Goal: Information Seeking & Learning: Learn about a topic

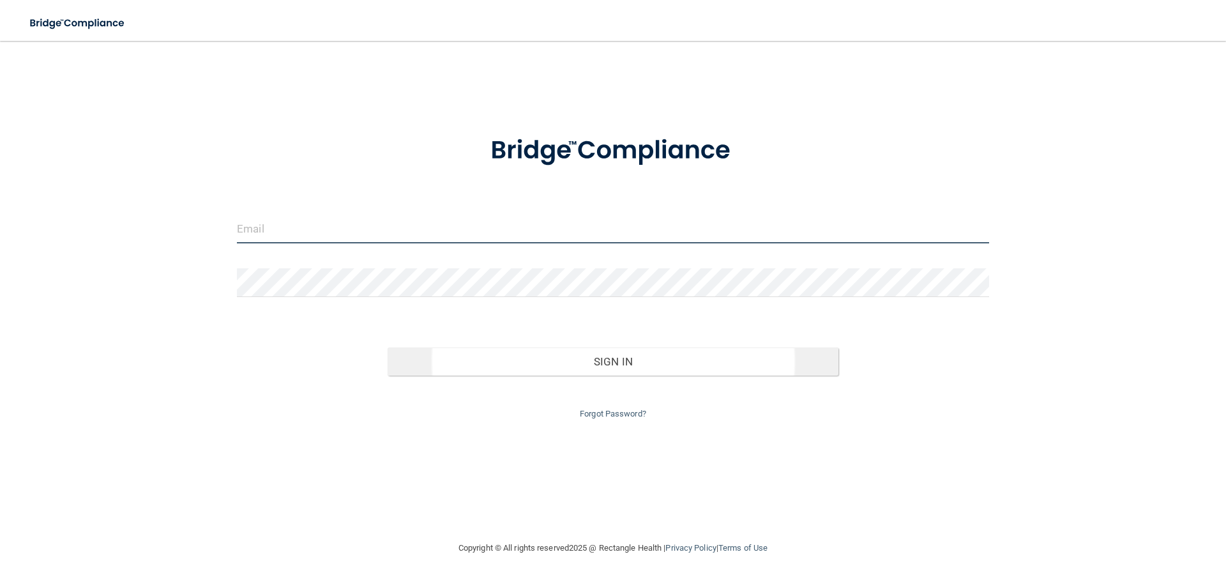
type input "[PERSON_NAME][EMAIL_ADDRESS][DOMAIN_NAME]"
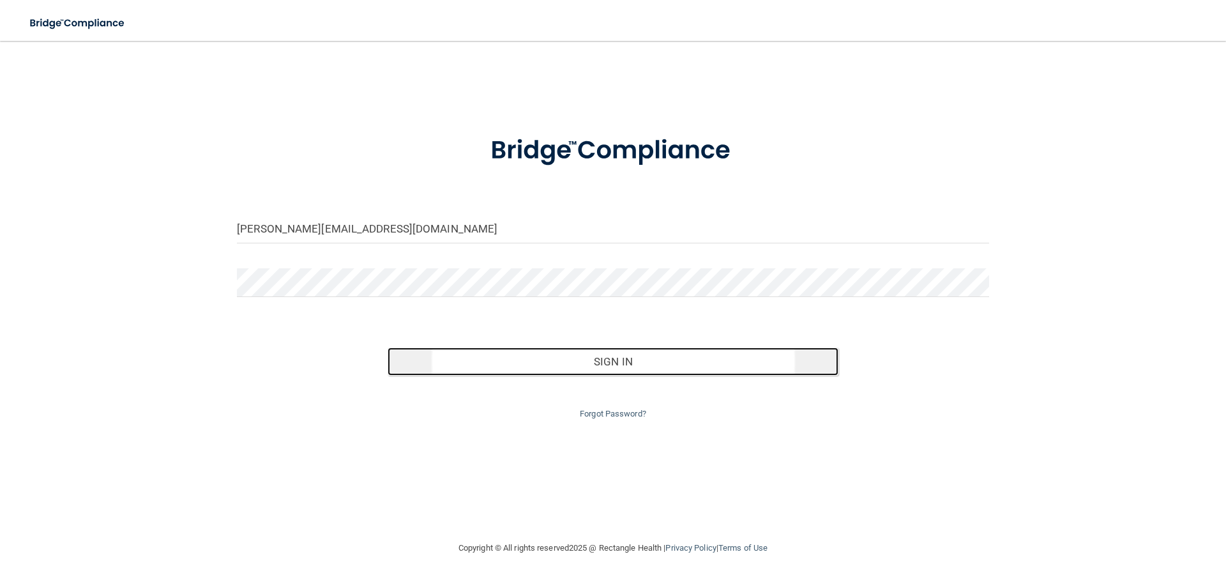
click at [622, 366] on button "Sign In" at bounding box center [614, 361] width 452 height 28
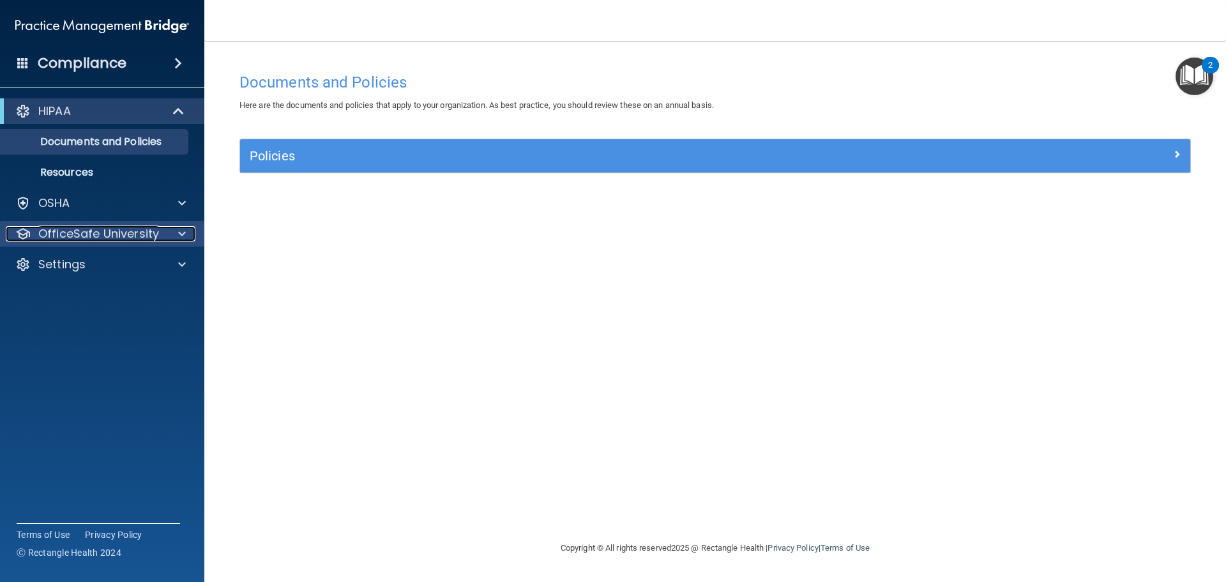
click at [109, 233] on p "OfficeSafe University" at bounding box center [98, 233] width 121 height 15
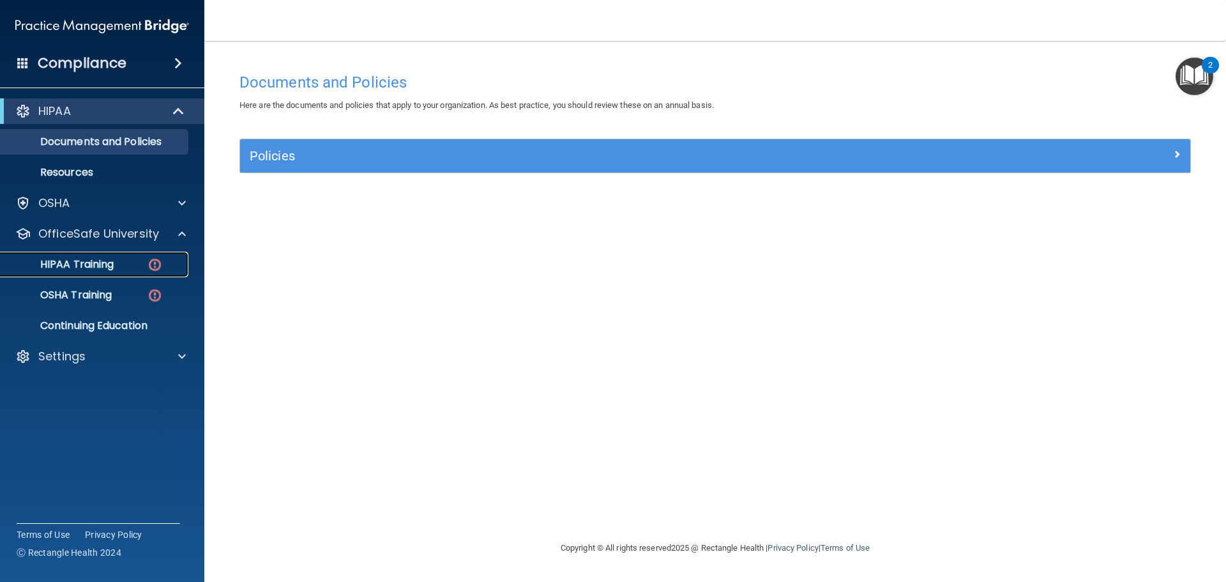
click at [98, 270] on p "HIPAA Training" at bounding box center [60, 264] width 105 height 13
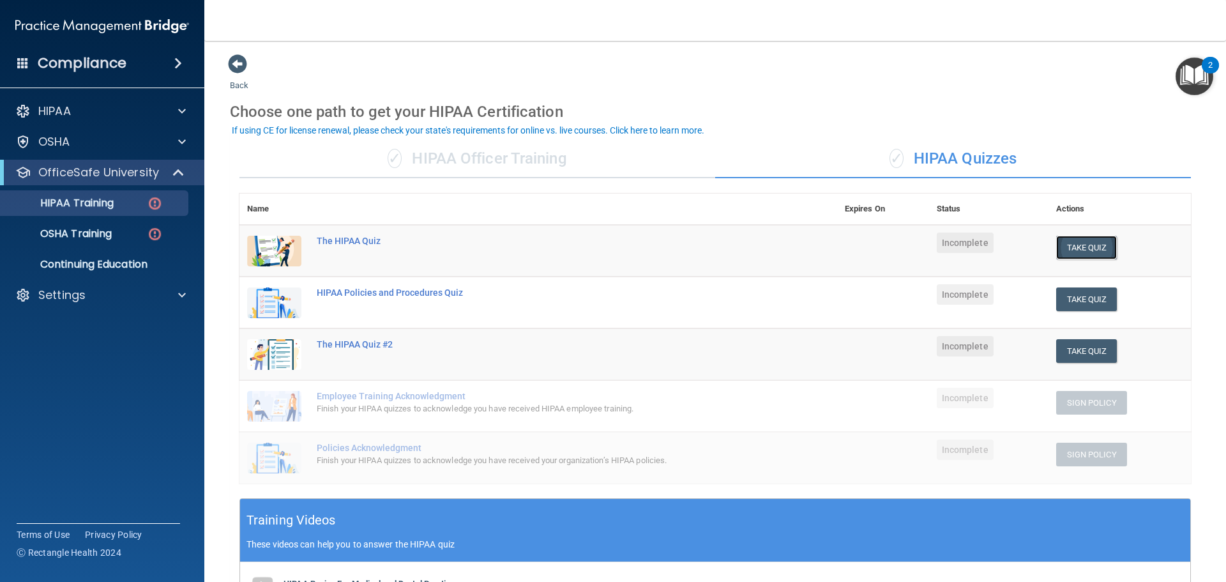
click at [1081, 249] on button "Take Quiz" at bounding box center [1086, 248] width 61 height 24
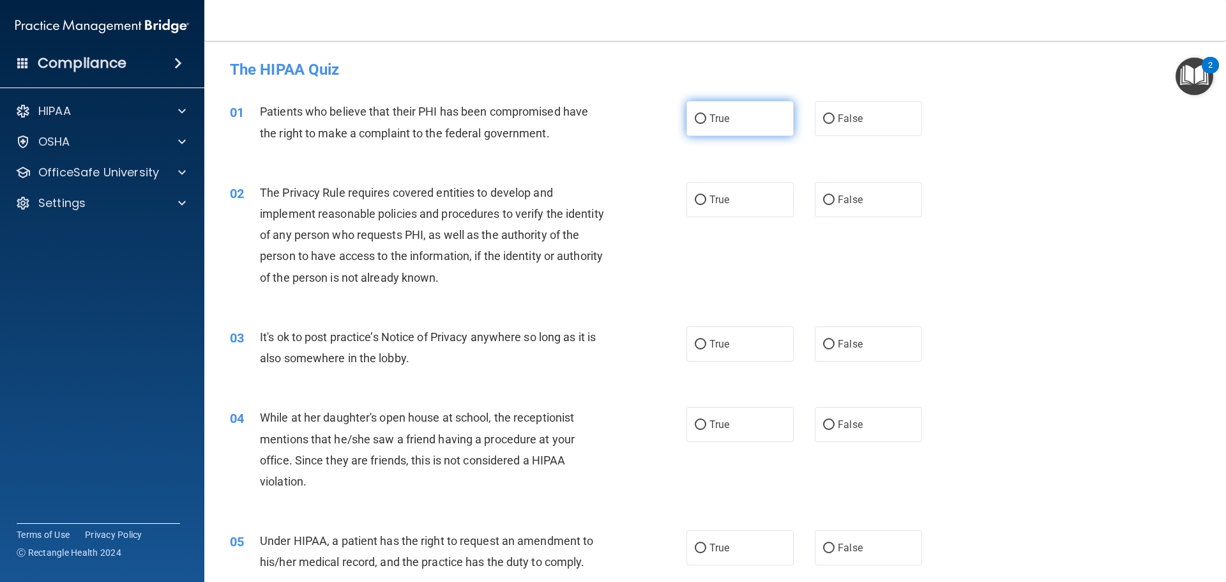
click at [701, 120] on input "True" at bounding box center [700, 119] width 11 height 10
radio input "true"
click at [697, 201] on input "True" at bounding box center [700, 200] width 11 height 10
radio input "true"
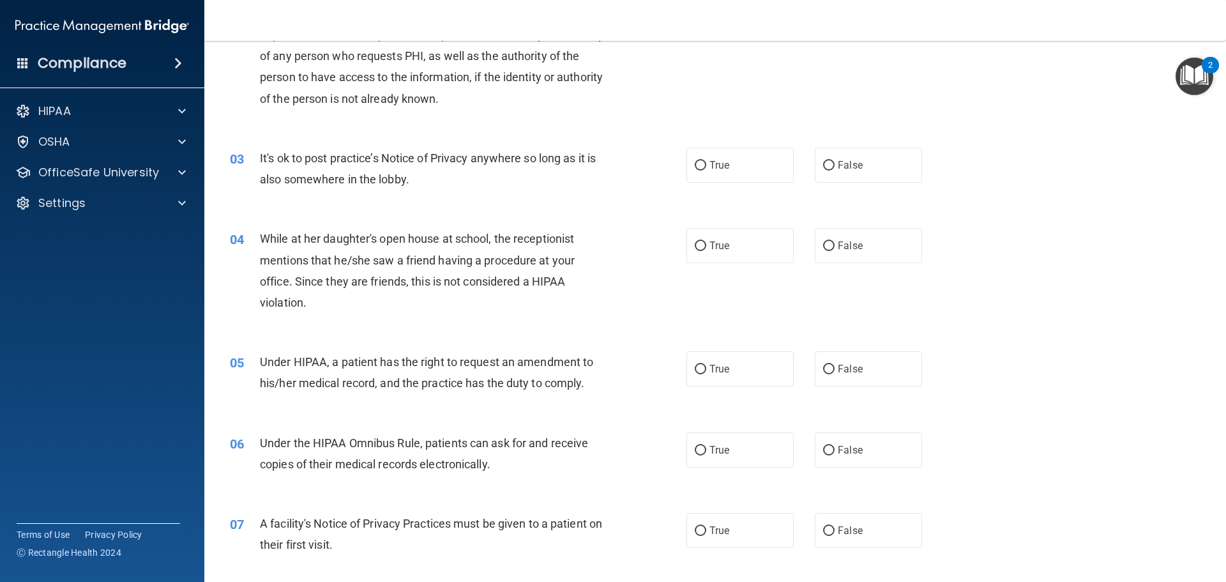
scroll to position [192, 0]
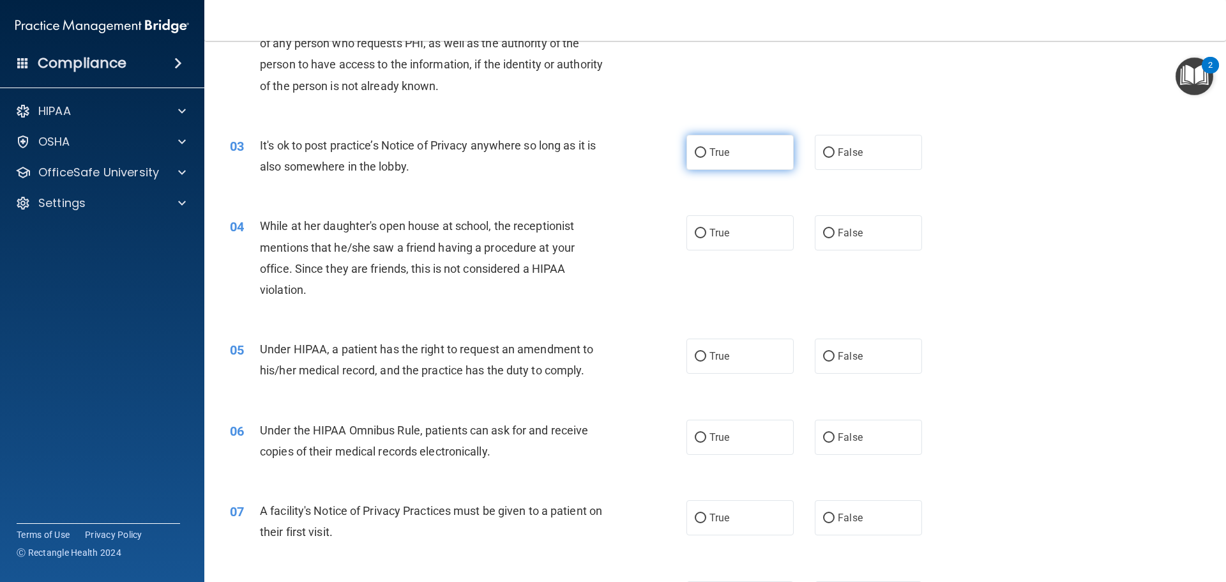
click at [701, 151] on input "True" at bounding box center [700, 153] width 11 height 10
radio input "true"
click at [823, 229] on input "False" at bounding box center [828, 234] width 11 height 10
radio input "true"
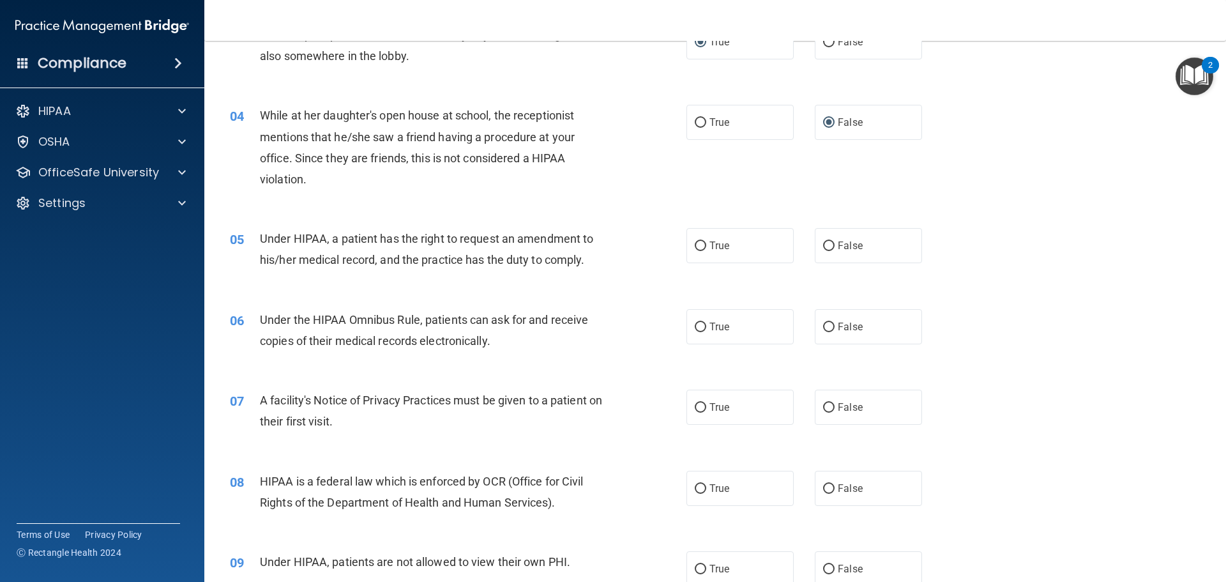
scroll to position [319, 0]
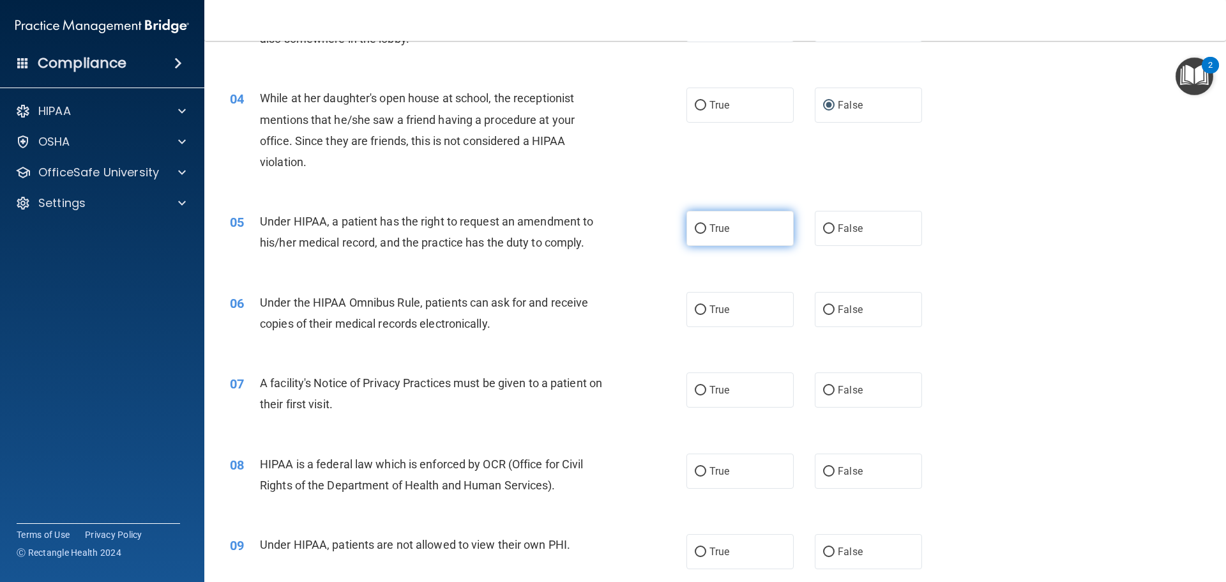
click at [696, 226] on input "True" at bounding box center [700, 229] width 11 height 10
radio input "true"
click at [695, 309] on input "True" at bounding box center [700, 310] width 11 height 10
radio input "true"
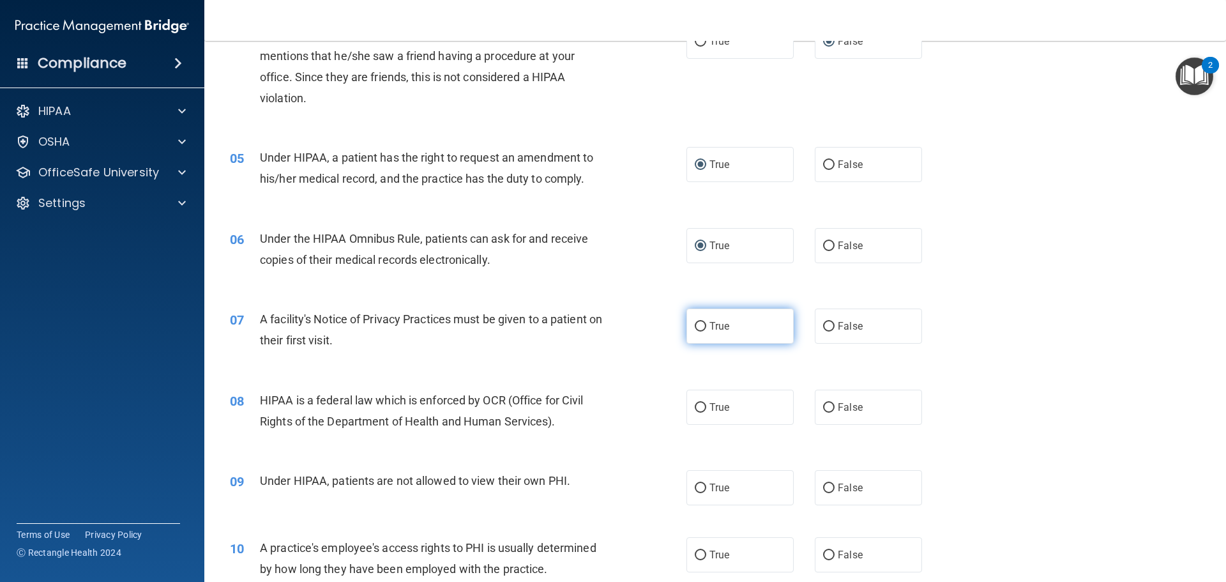
click at [697, 324] on input "True" at bounding box center [700, 327] width 11 height 10
radio input "true"
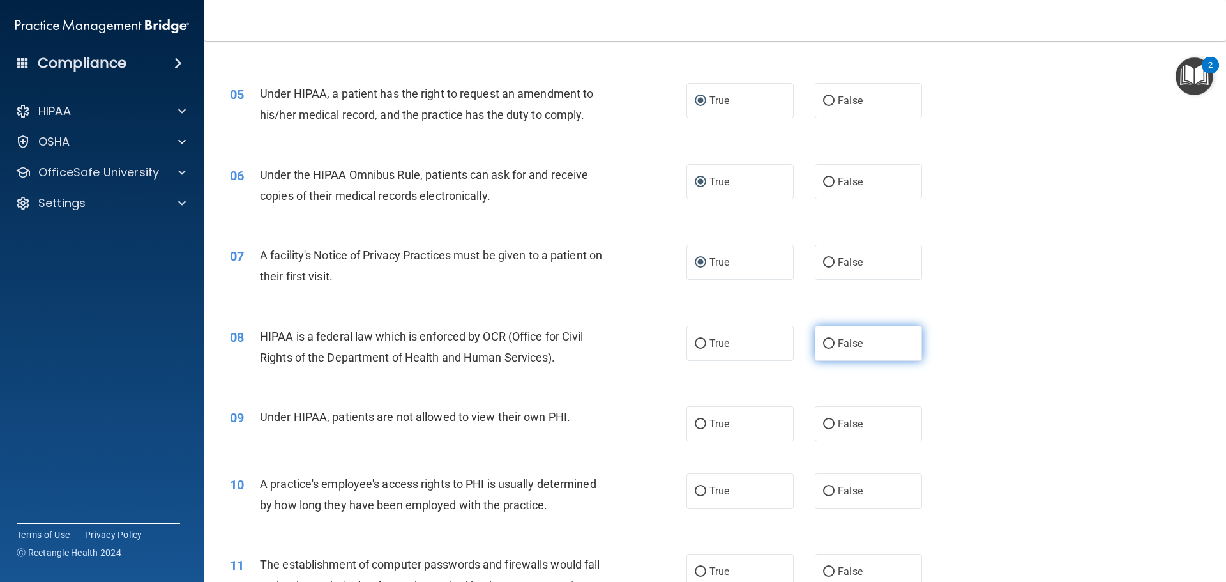
click at [828, 344] on input "False" at bounding box center [828, 344] width 11 height 10
radio input "true"
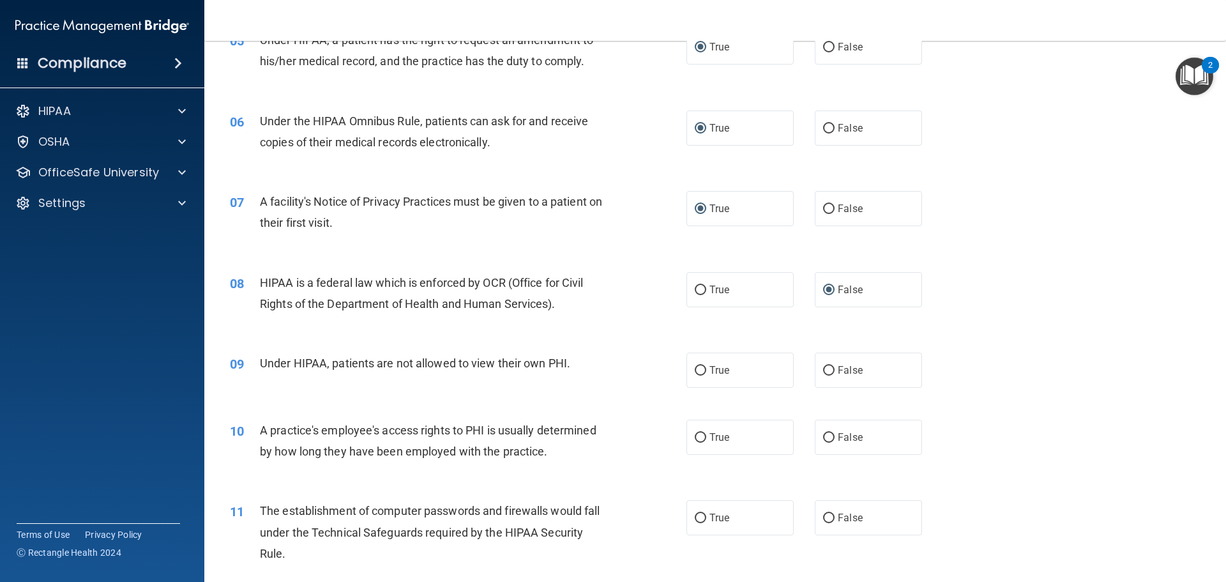
scroll to position [575, 0]
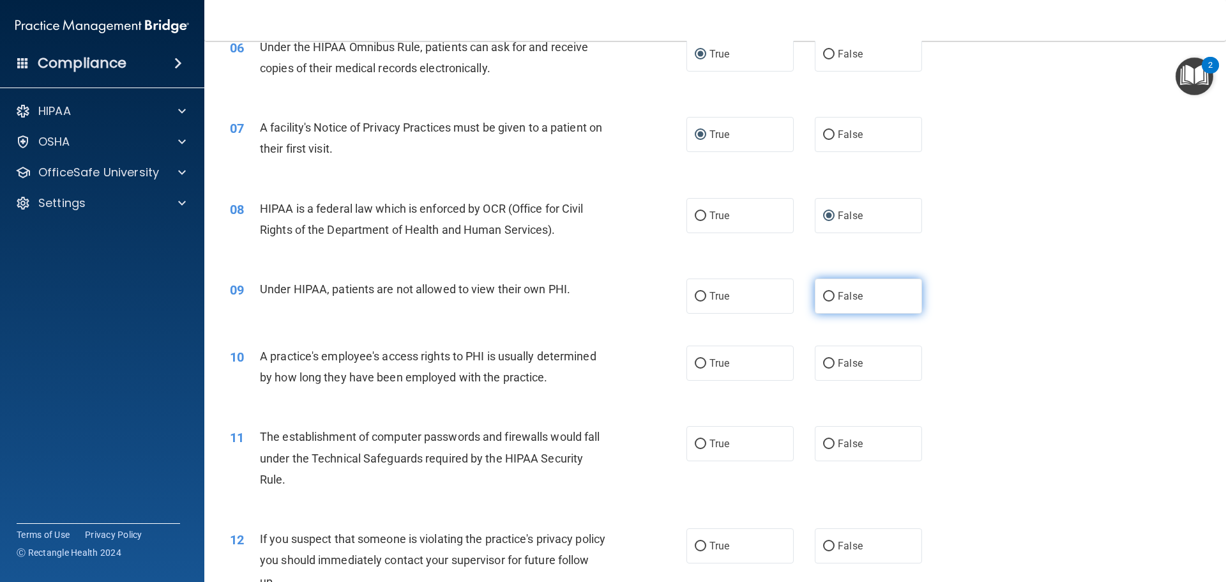
click at [823, 298] on input "False" at bounding box center [828, 297] width 11 height 10
radio input "true"
click at [697, 217] on input "True" at bounding box center [700, 216] width 11 height 10
radio input "true"
radio input "false"
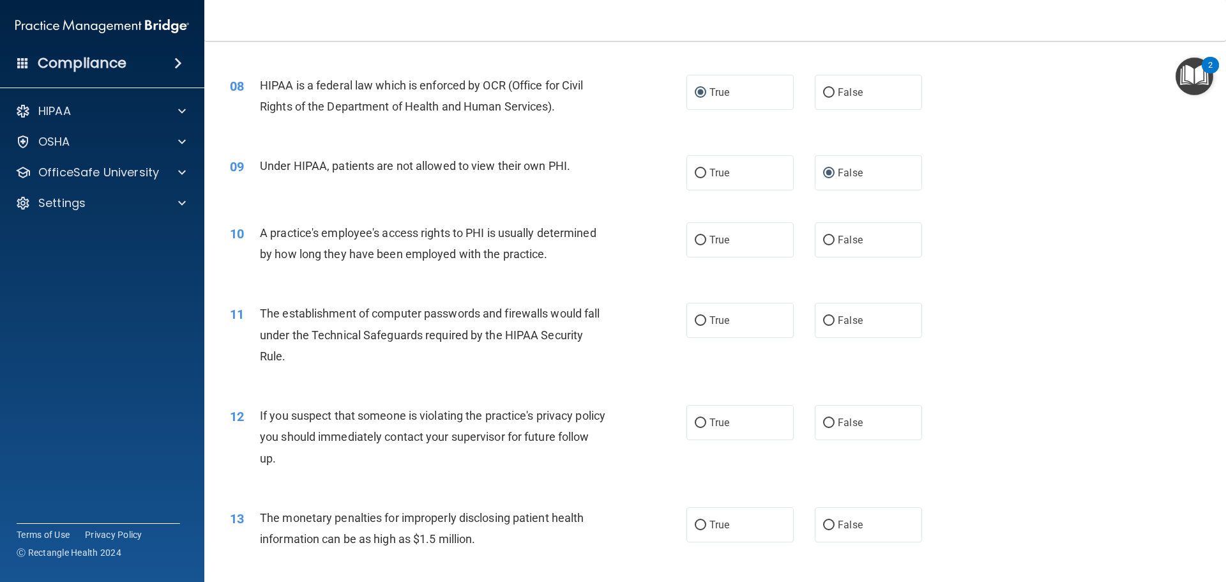
scroll to position [703, 0]
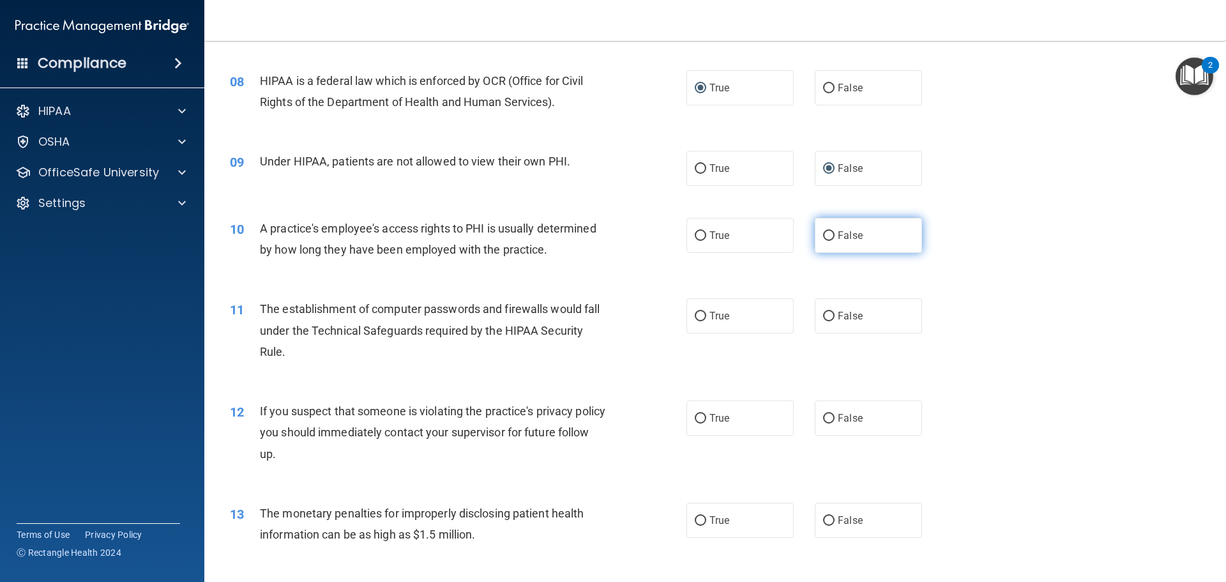
click at [823, 234] on input "False" at bounding box center [828, 236] width 11 height 10
radio input "true"
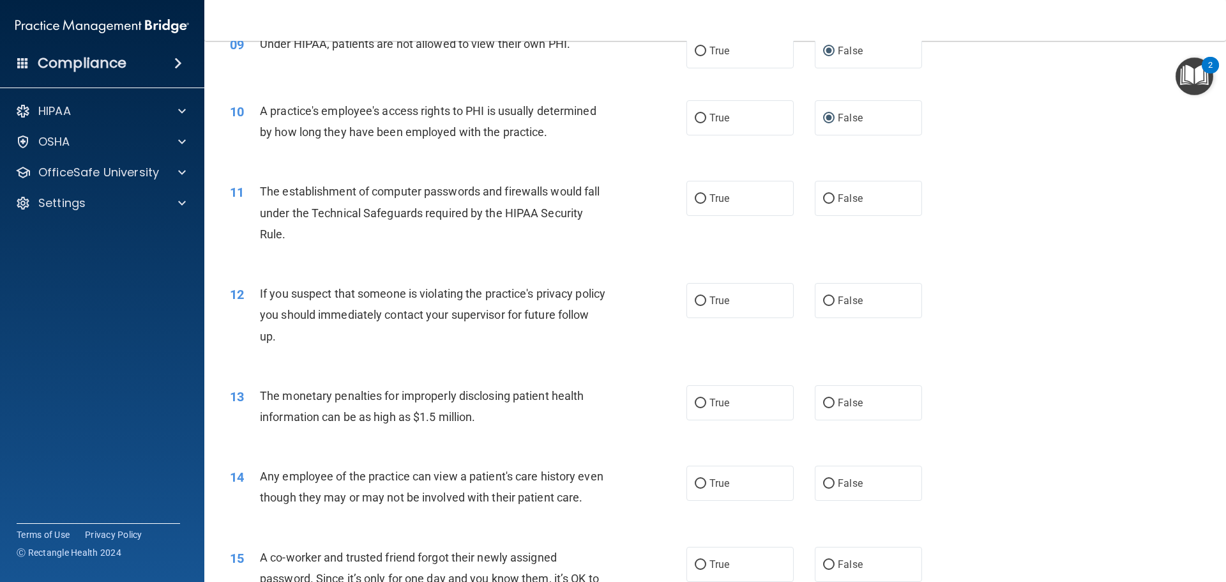
scroll to position [830, 0]
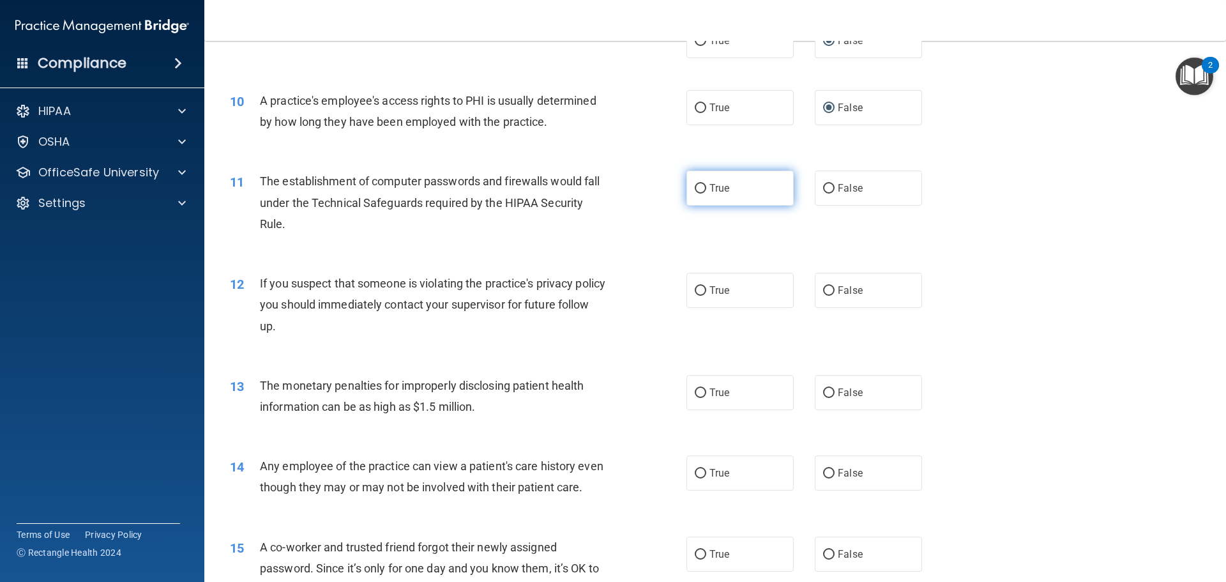
click at [699, 192] on input "True" at bounding box center [700, 189] width 11 height 10
radio input "true"
click at [696, 287] on input "True" at bounding box center [700, 291] width 11 height 10
radio input "true"
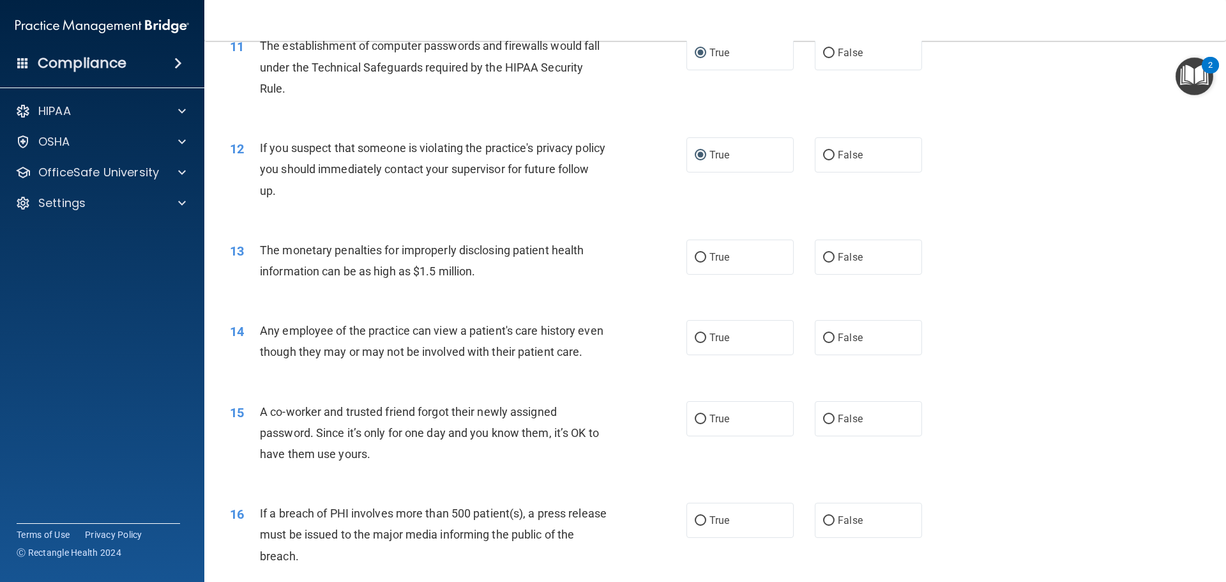
scroll to position [1022, 0]
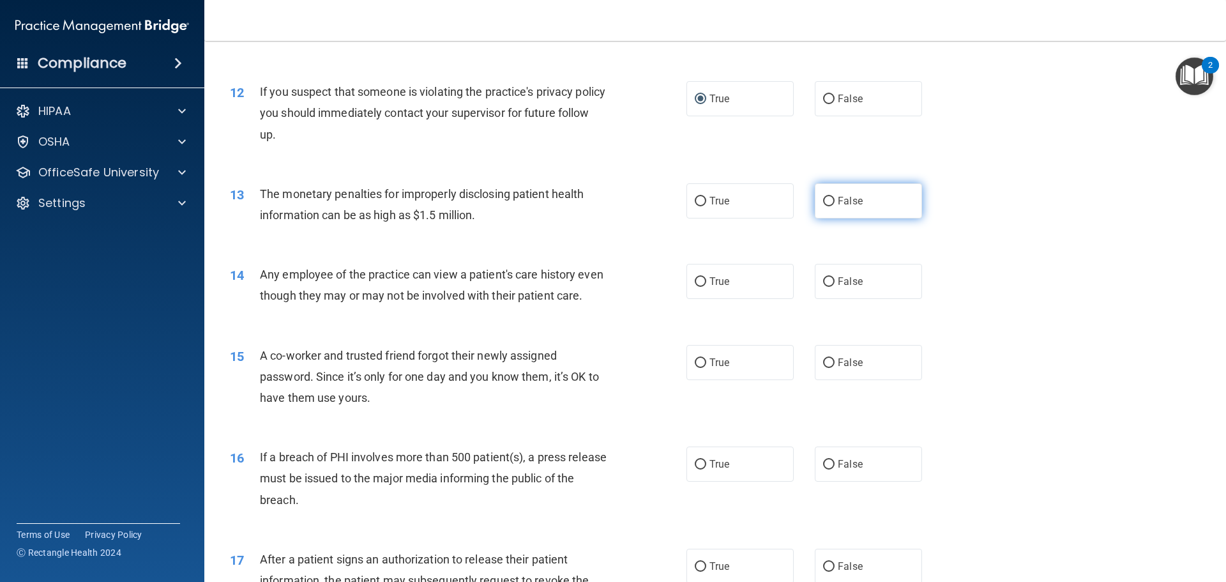
click at [823, 204] on input "False" at bounding box center [828, 202] width 11 height 10
radio input "true"
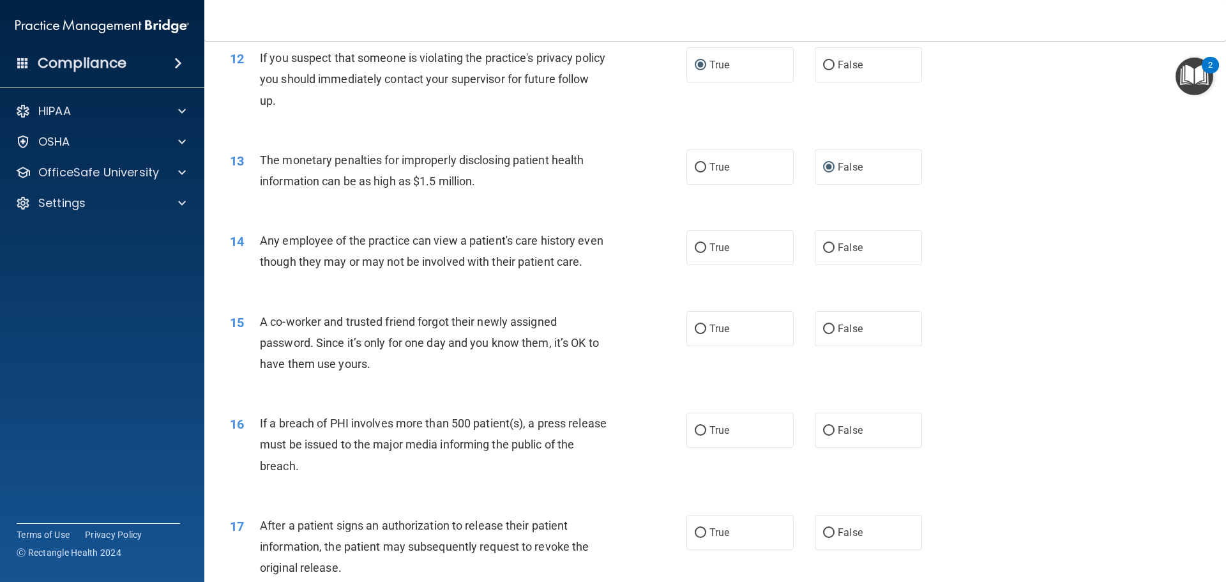
scroll to position [1150, 0]
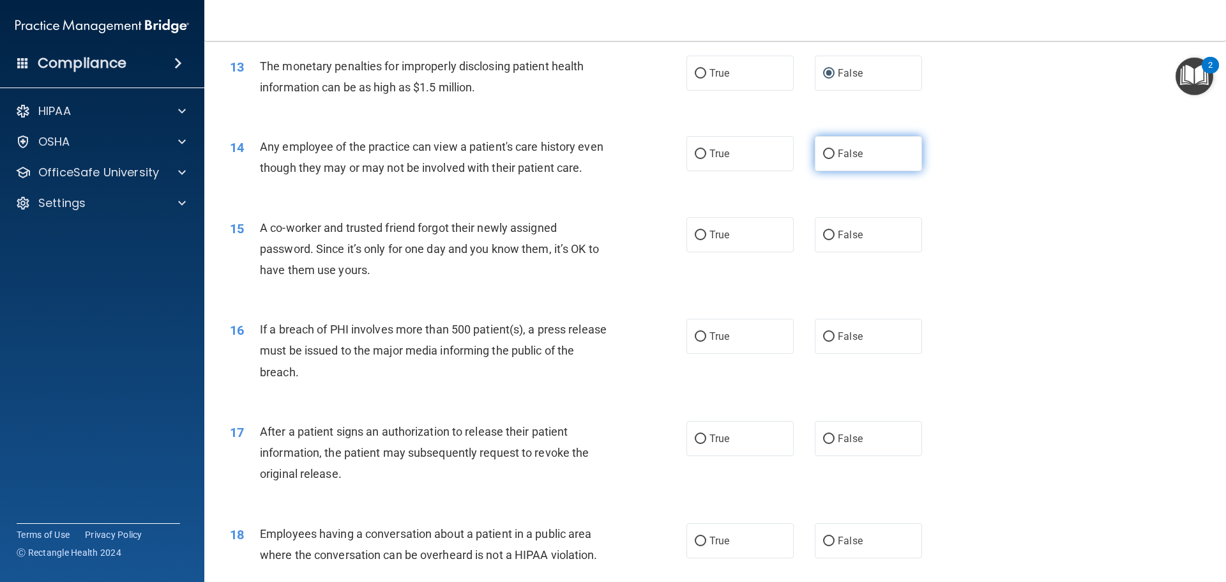
click at [825, 157] on input "False" at bounding box center [828, 154] width 11 height 10
radio input "true"
click at [827, 240] on input "False" at bounding box center [828, 236] width 11 height 10
radio input "true"
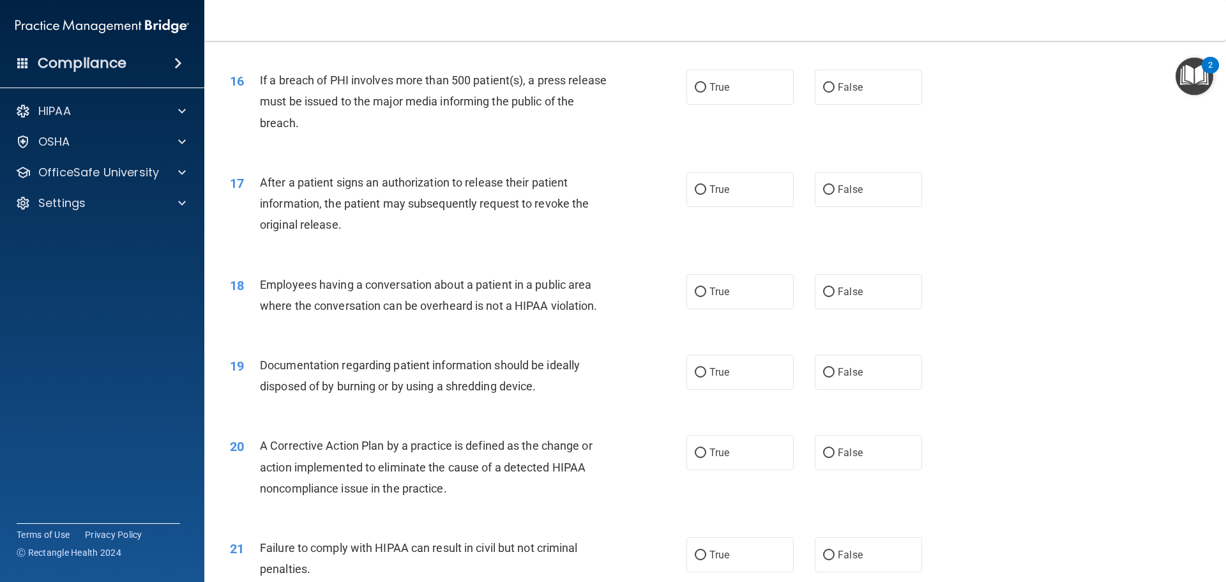
scroll to position [1405, 0]
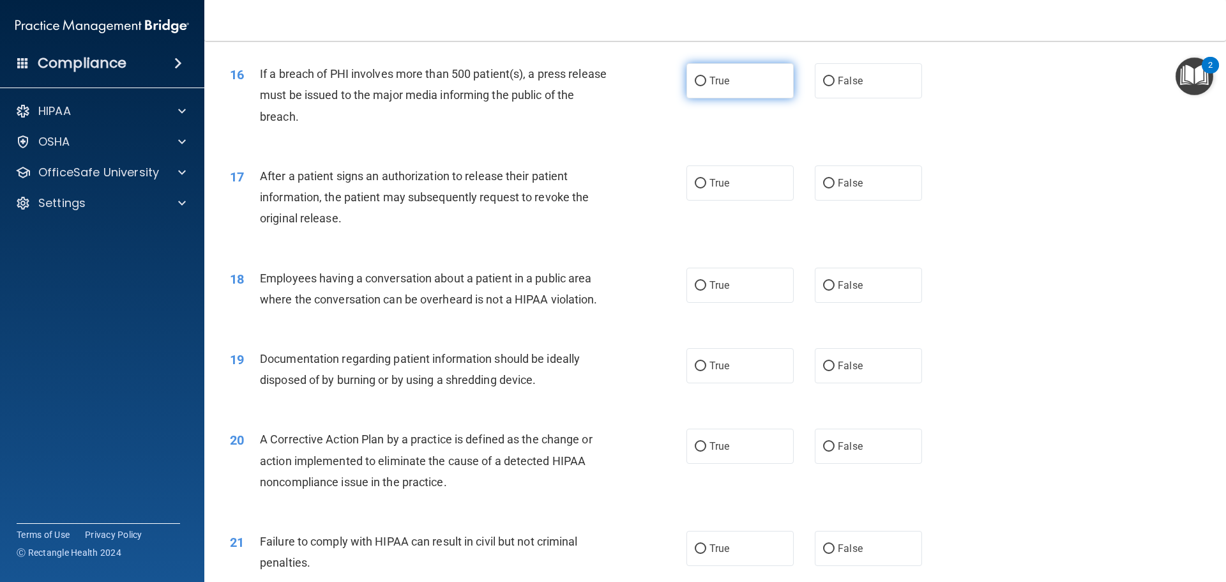
click at [703, 98] on label "True" at bounding box center [740, 80] width 107 height 35
click at [703, 86] on input "True" at bounding box center [700, 82] width 11 height 10
radio input "true"
click at [697, 201] on label "True" at bounding box center [740, 182] width 107 height 35
click at [697, 188] on input "True" at bounding box center [700, 184] width 11 height 10
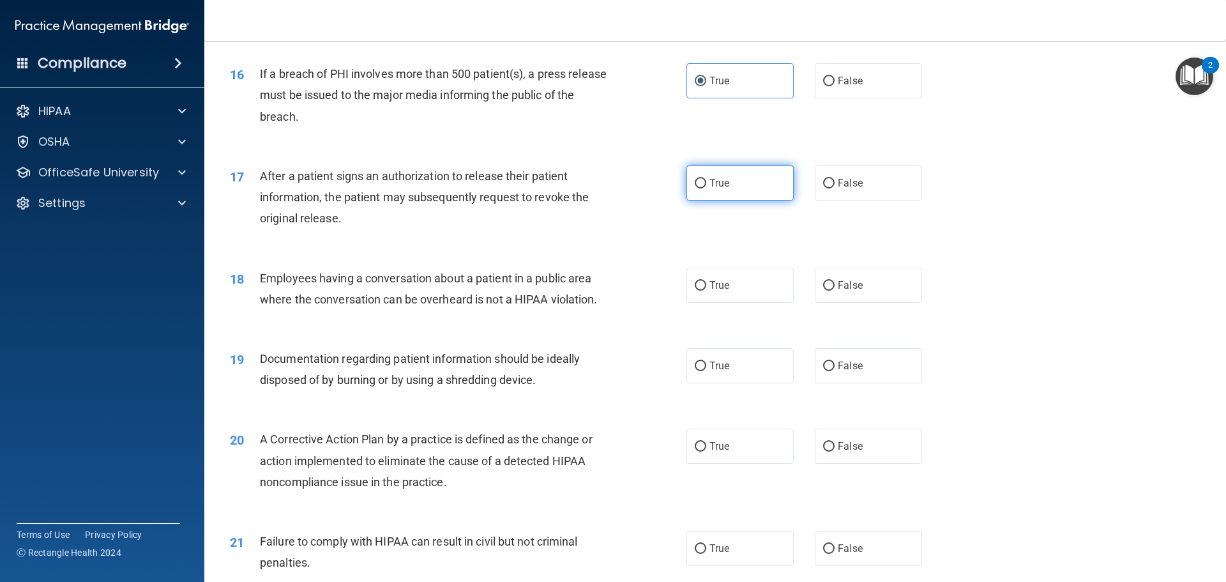
radio input "true"
drag, startPoint x: 697, startPoint y: 203, endPoint x: 689, endPoint y: 220, distance: 18.9
click at [696, 188] on input "True" at bounding box center [700, 184] width 11 height 10
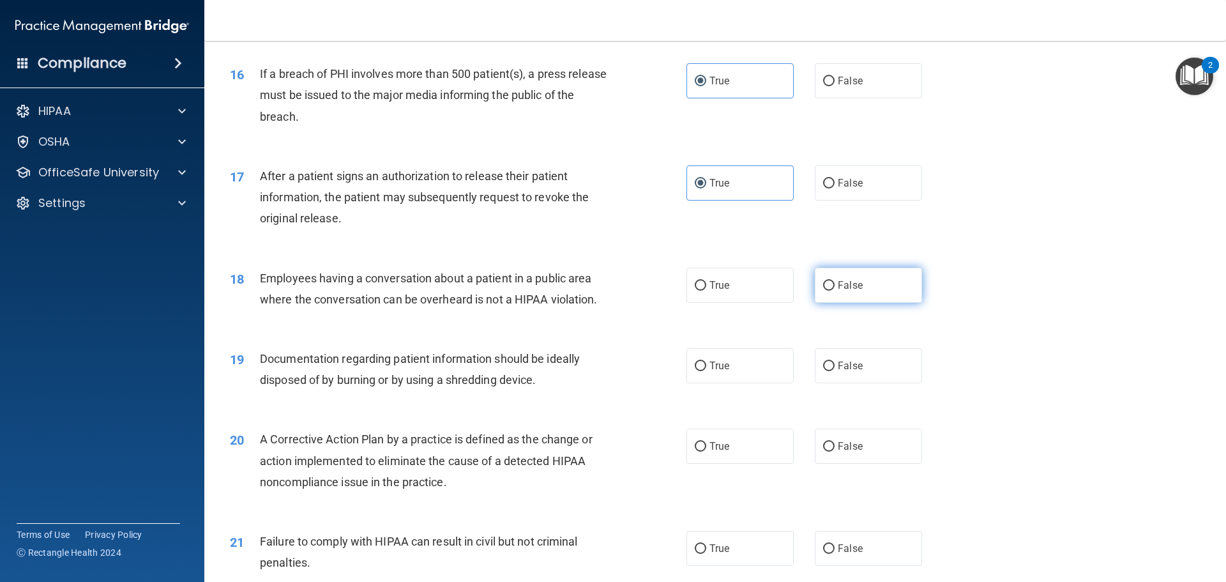
click at [828, 291] on input "False" at bounding box center [828, 286] width 11 height 10
radio input "true"
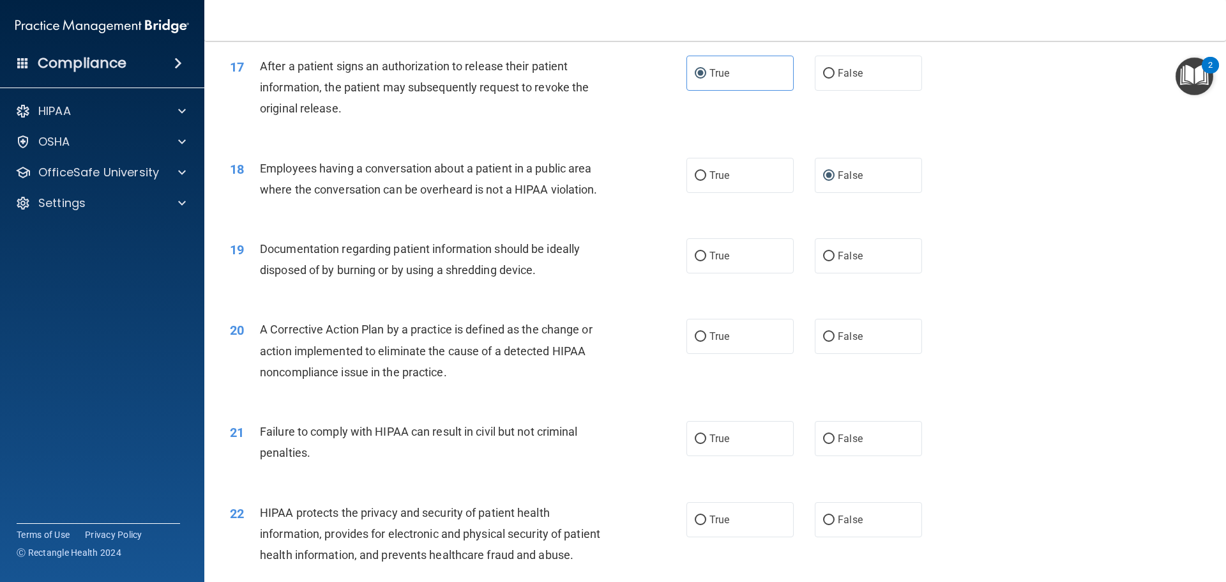
scroll to position [1533, 0]
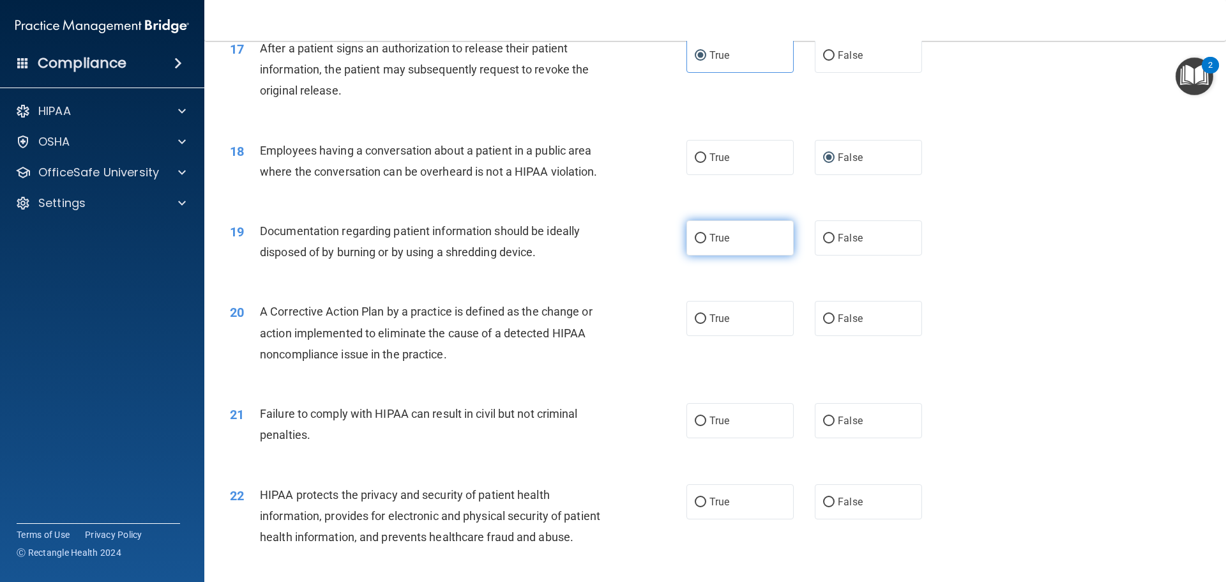
click at [696, 243] on input "True" at bounding box center [700, 239] width 11 height 10
radio input "true"
